Goal: Transaction & Acquisition: Purchase product/service

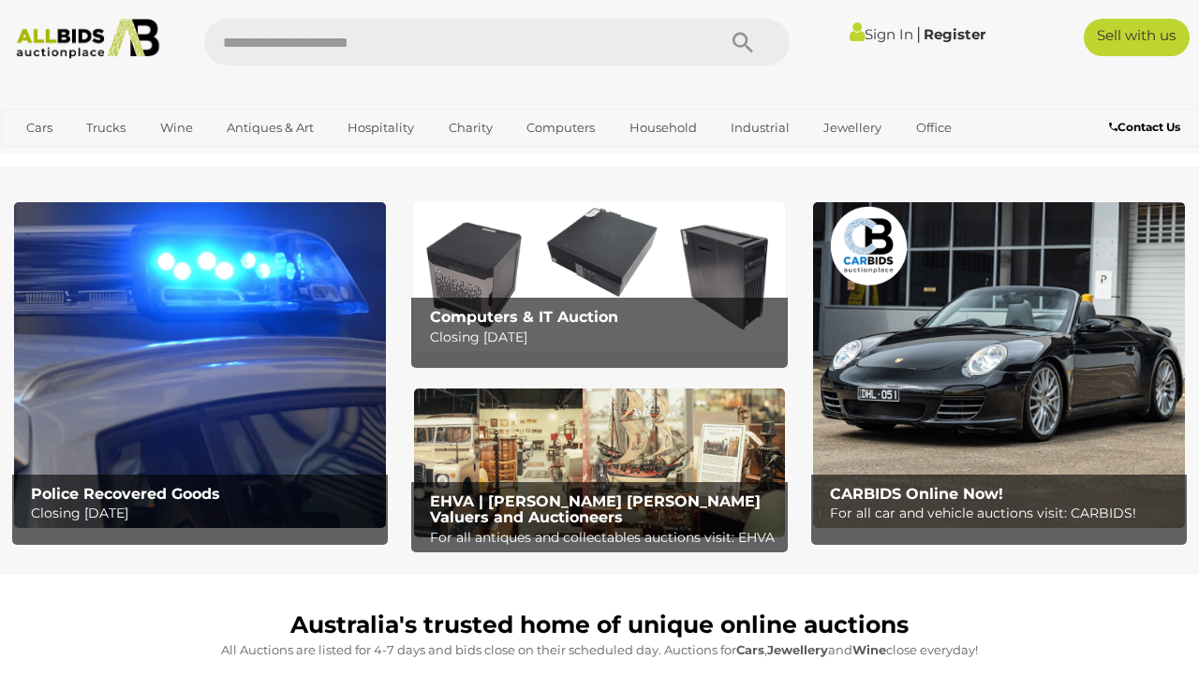
click at [311, 60] on input "text" at bounding box center [450, 42] width 493 height 47
type input "*********"
click at [269, 68] on div "********* Sign In |" at bounding box center [599, 35] width 1199 height 70
click at [745, 44] on icon "Search" at bounding box center [743, 43] width 21 height 28
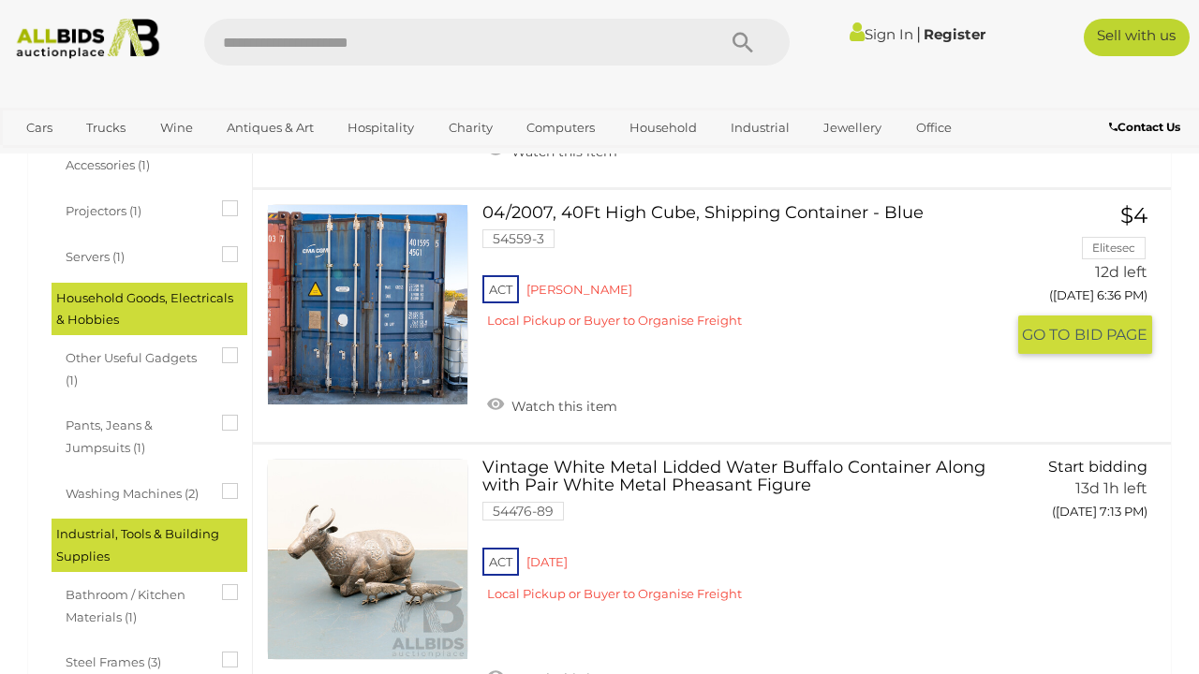
scroll to position [1214, 0]
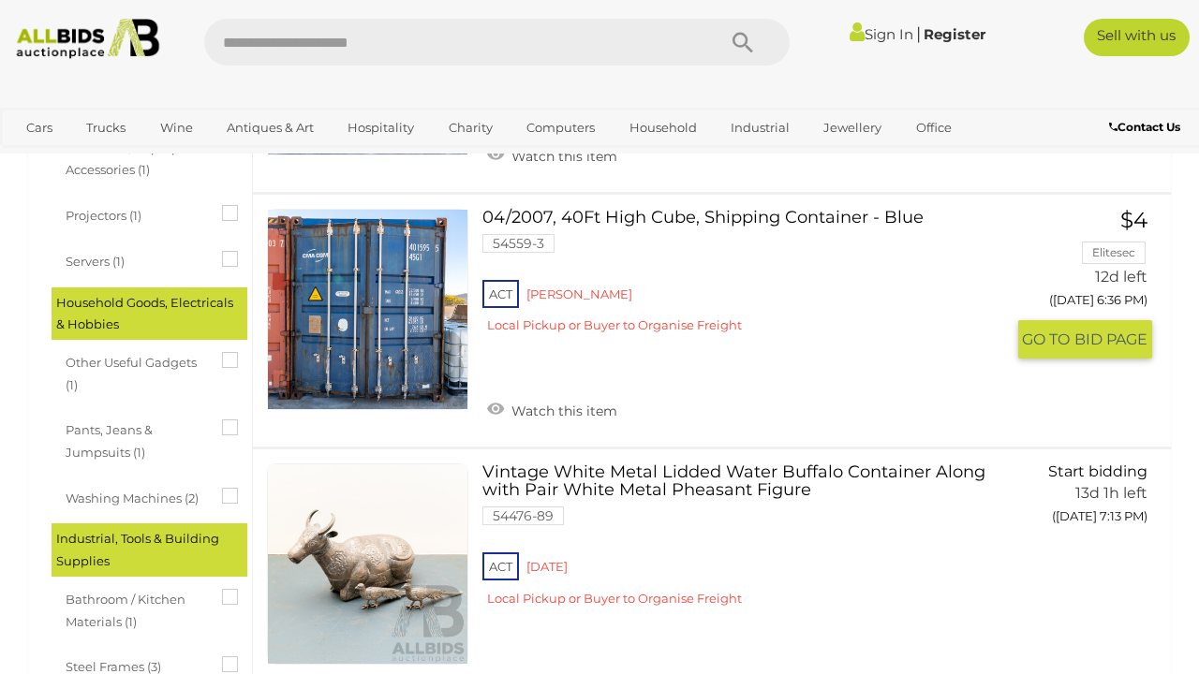
click at [760, 216] on link "04/2007, 40Ft High Cube, Shipping Container - Blue 54559-3 ACT Mitchell" at bounding box center [750, 279] width 508 height 140
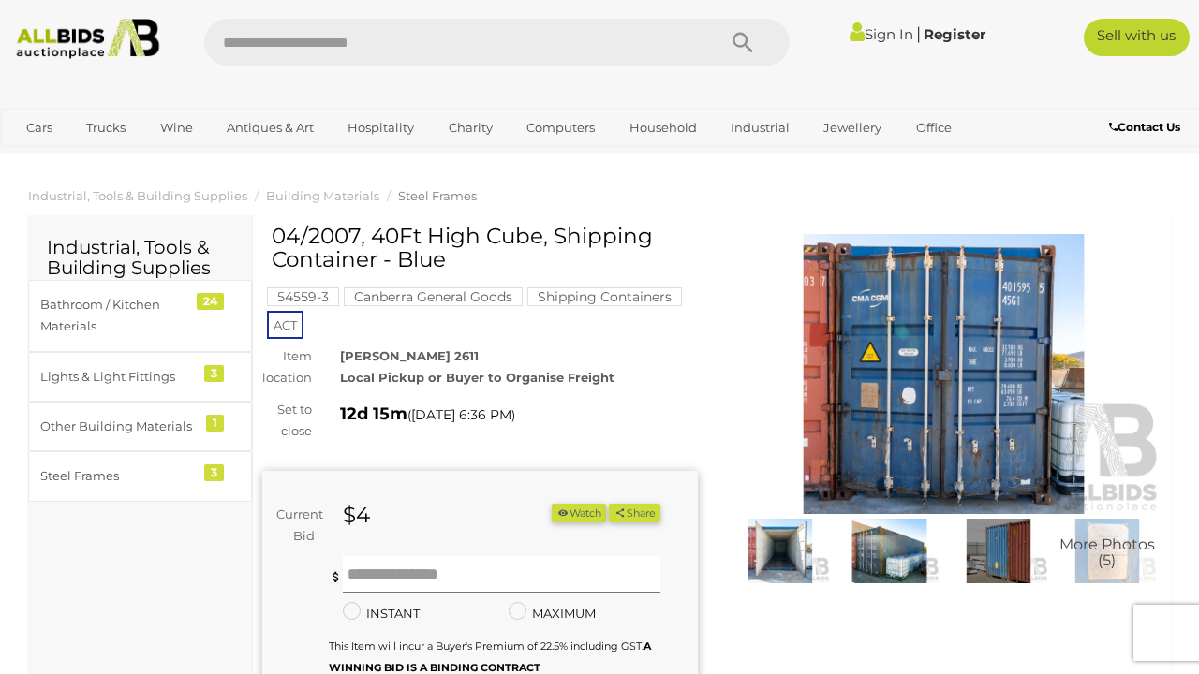
click at [874, 448] on img at bounding box center [944, 374] width 436 height 281
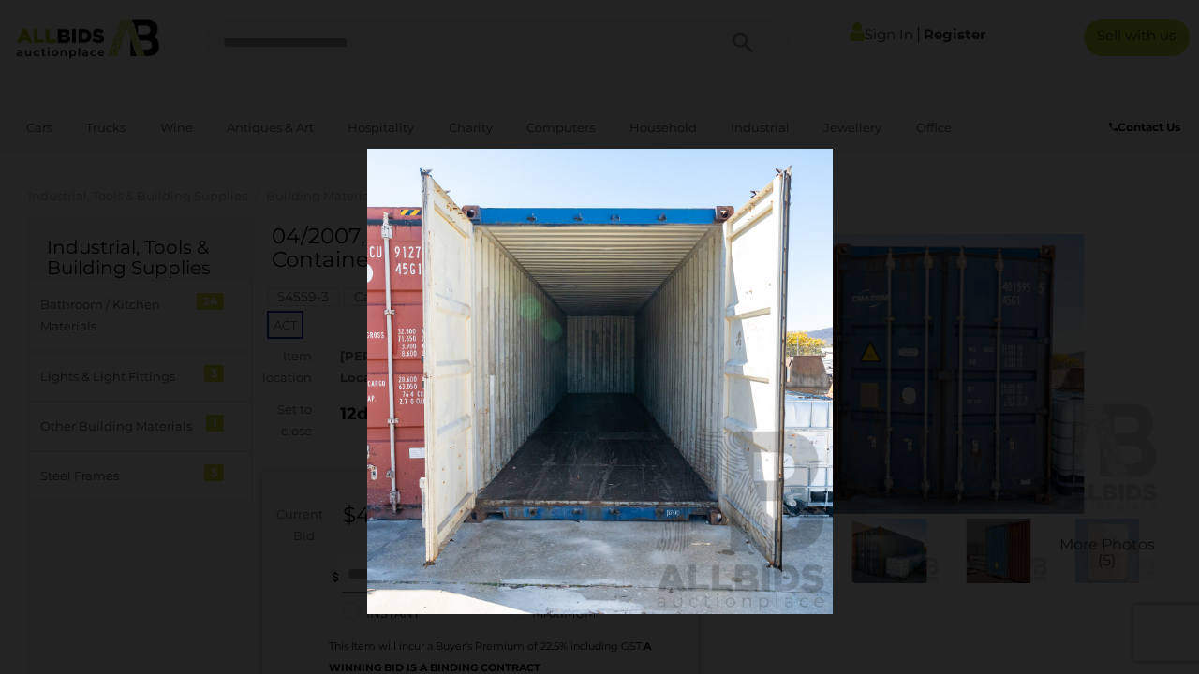
drag, startPoint x: 722, startPoint y: 258, endPoint x: 758, endPoint y: 547, distance: 291.6
click at [757, 544] on img at bounding box center [599, 381] width 465 height 465
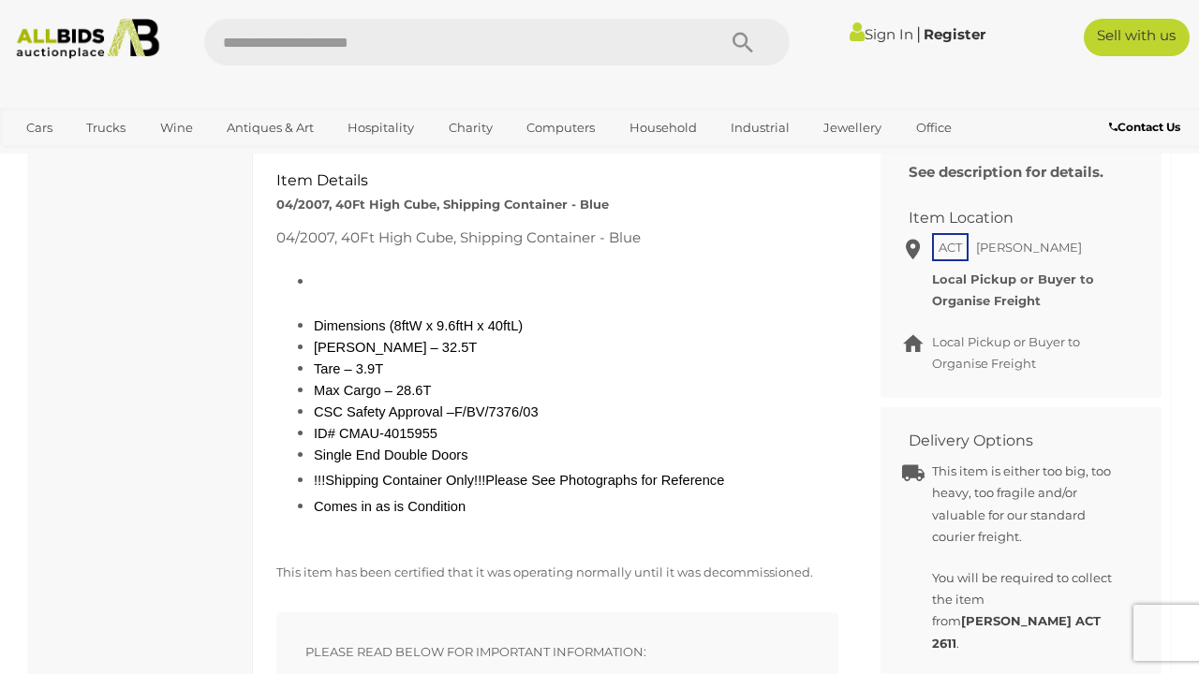
scroll to position [800, 0]
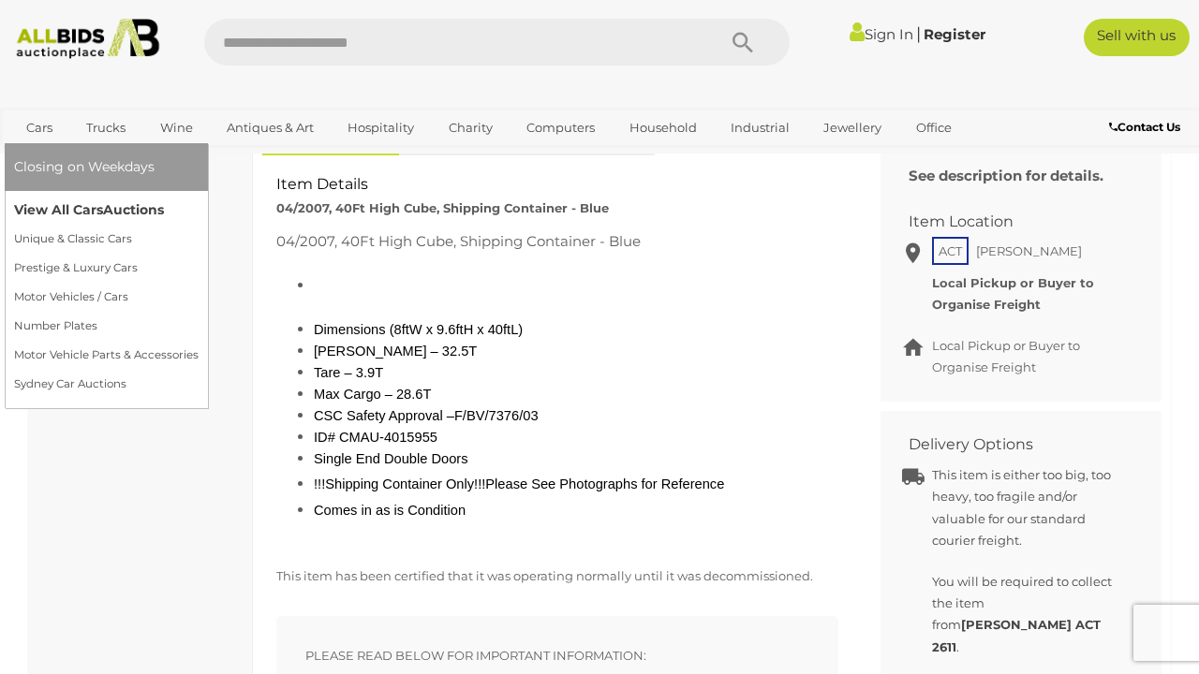
click at [44, 202] on link "View All Cars Auctions" at bounding box center [106, 210] width 185 height 29
